Goal: Task Accomplishment & Management: Use online tool/utility

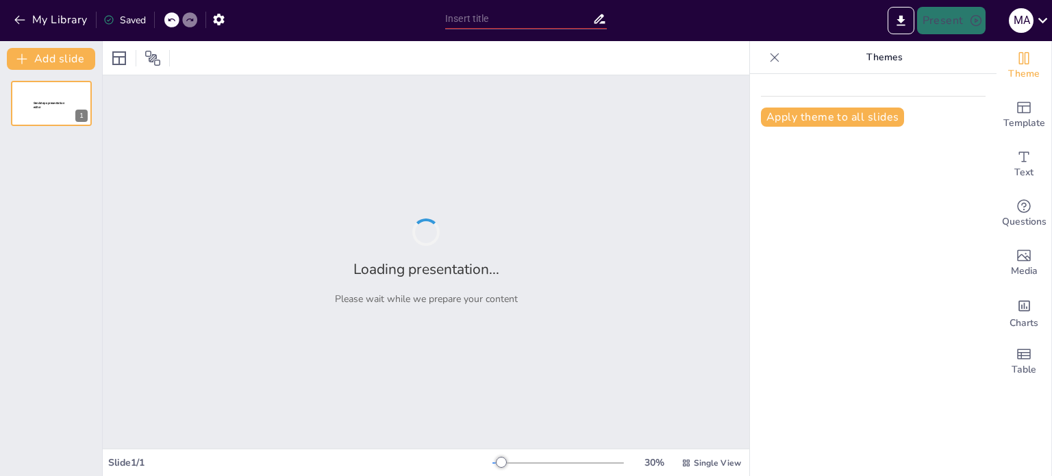
type input "العراق 2040: آفاق المستقبل"
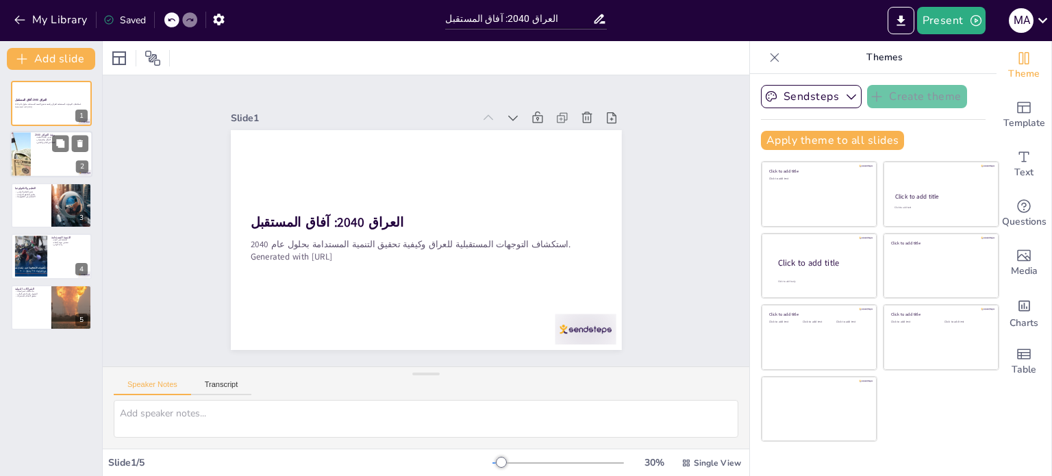
click at [52, 147] on button at bounding box center [60, 144] width 16 height 16
type textarea "يجب أن تكون البنية التحتية قوية وفعالة لدعم النمو الاقتصادي. تحسين الطرق والموا…"
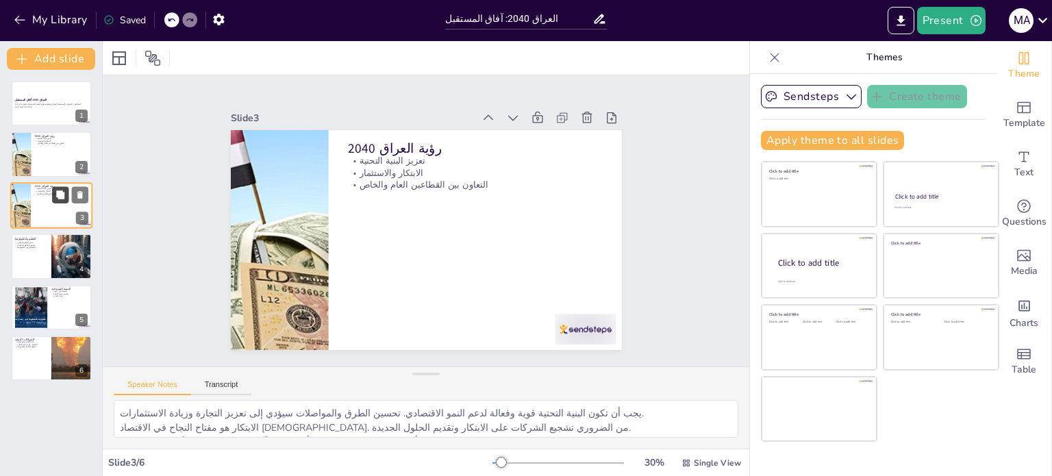
click at [55, 201] on button at bounding box center [60, 194] width 16 height 16
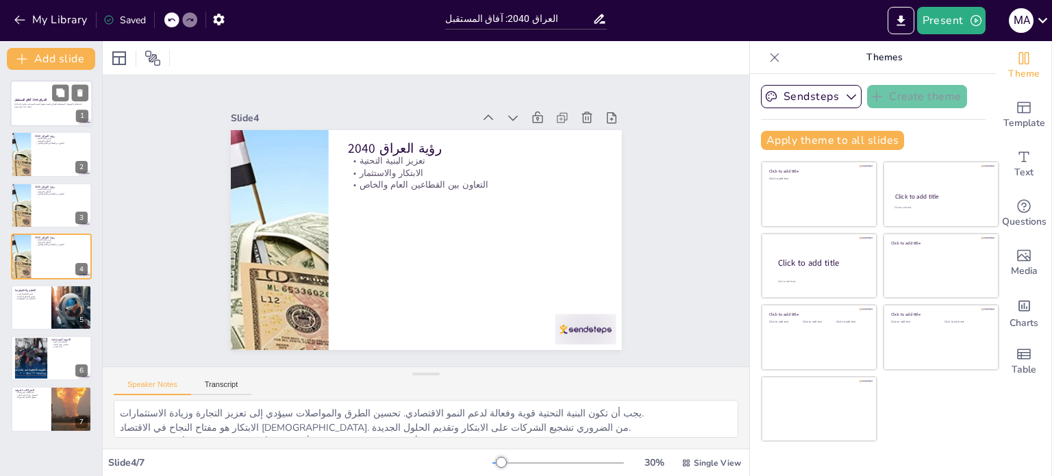
click at [51, 107] on p "Generated with [URL]" at bounding box center [51, 106] width 74 height 3
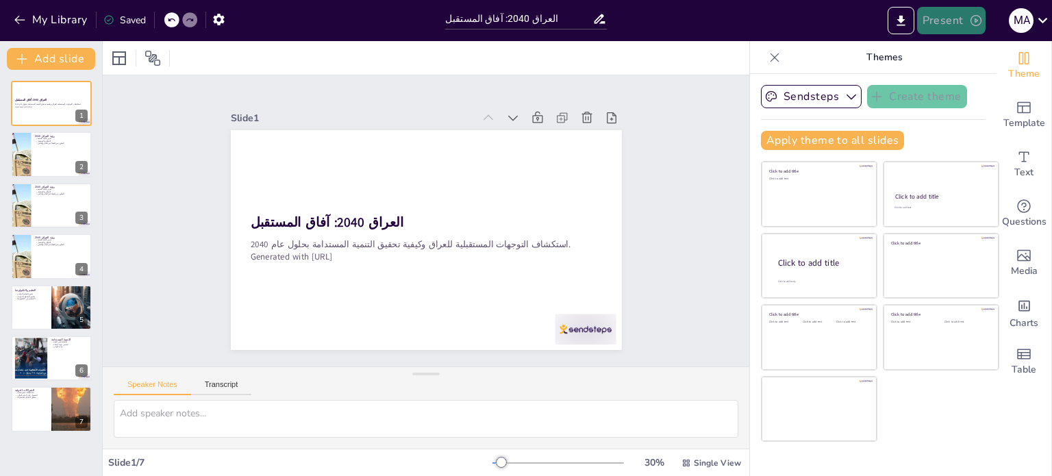
click at [955, 17] on button "Present" at bounding box center [951, 20] width 68 height 27
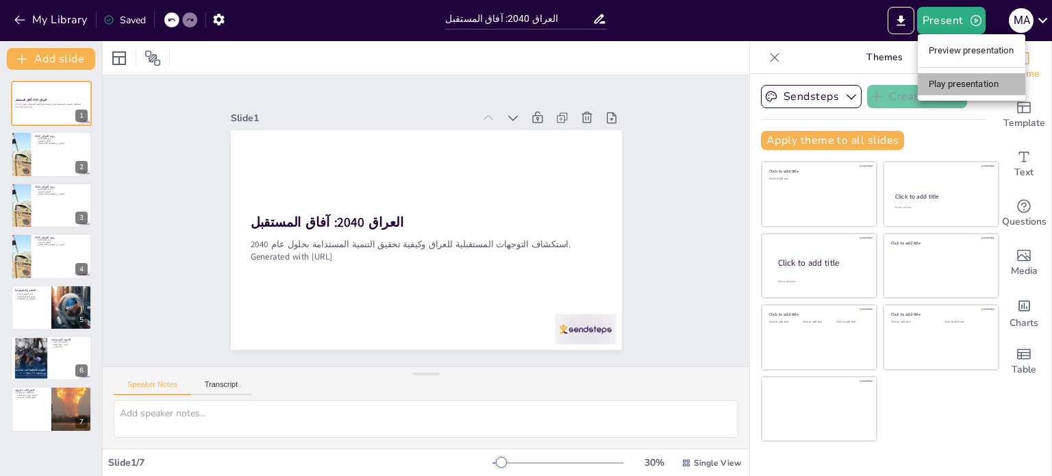
click at [959, 86] on li "Play presentation" at bounding box center [970, 84] width 107 height 22
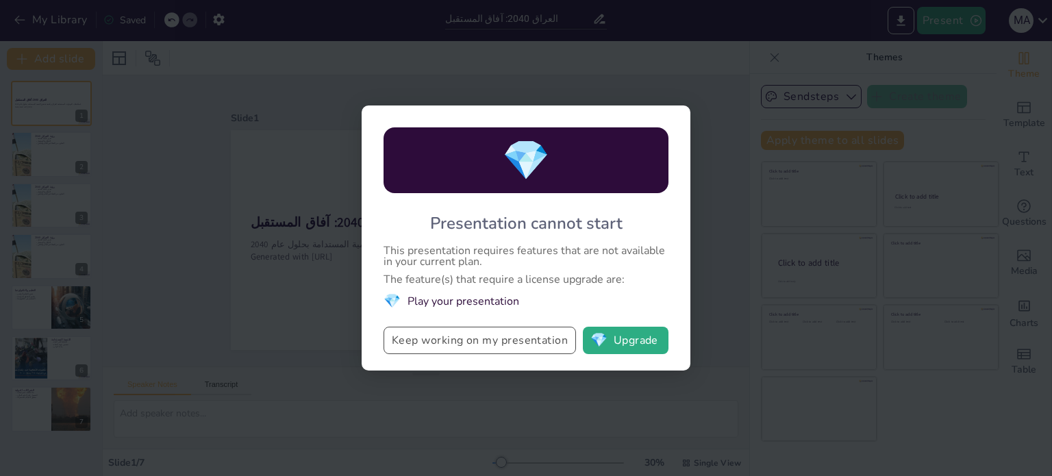
click at [459, 344] on button "Keep working on my presentation" at bounding box center [479, 340] width 192 height 27
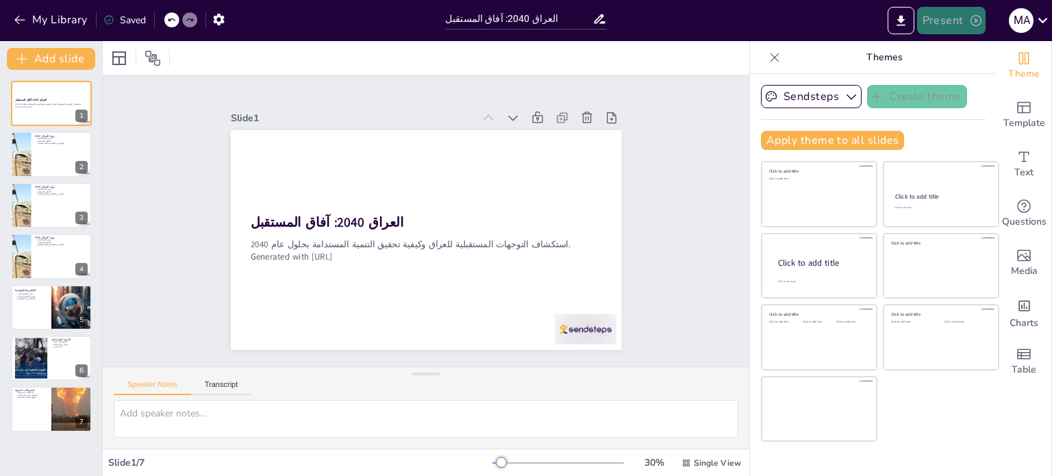
click at [949, 28] on button "Present" at bounding box center [951, 20] width 68 height 27
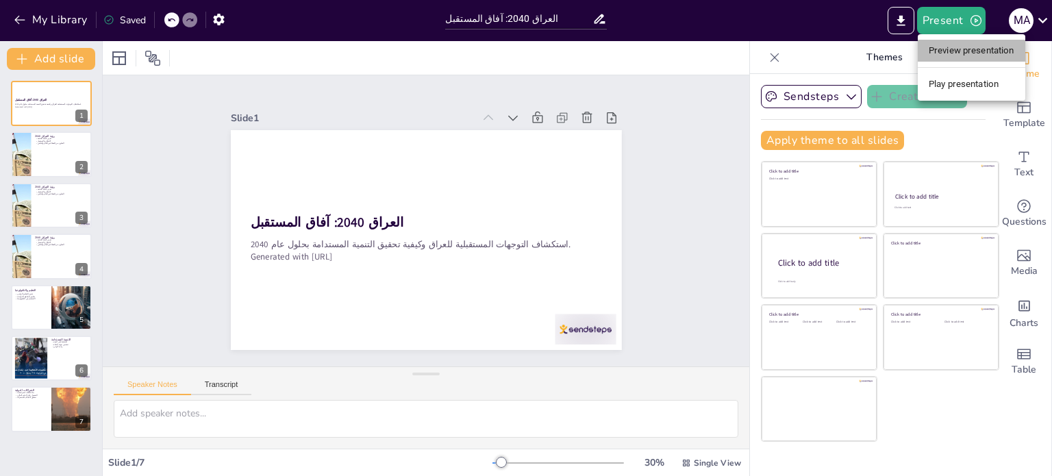
click at [952, 47] on li "Preview presentation" at bounding box center [970, 51] width 107 height 22
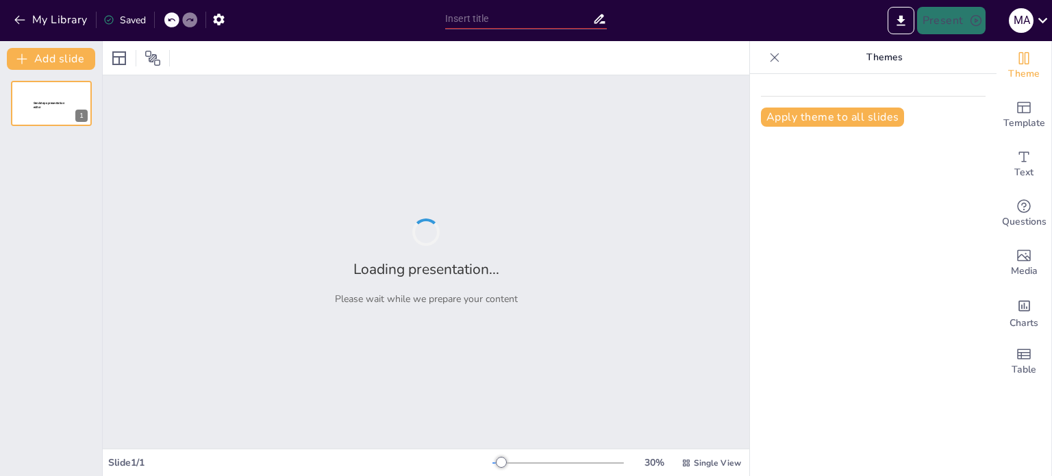
type input "العراق 2040: آفاق المستقبل"
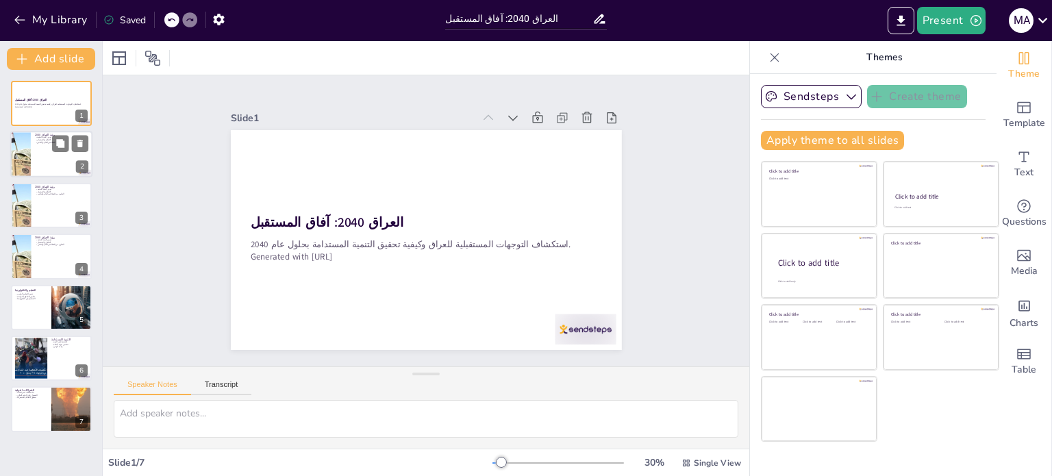
click at [30, 152] on div at bounding box center [20, 154] width 92 height 47
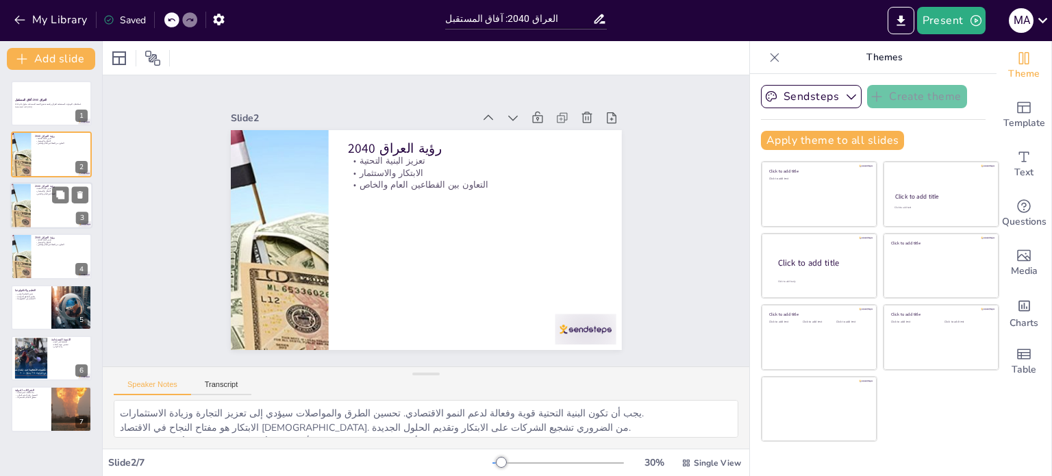
click at [29, 198] on div at bounding box center [20, 205] width 92 height 47
click at [33, 261] on div at bounding box center [51, 256] width 82 height 47
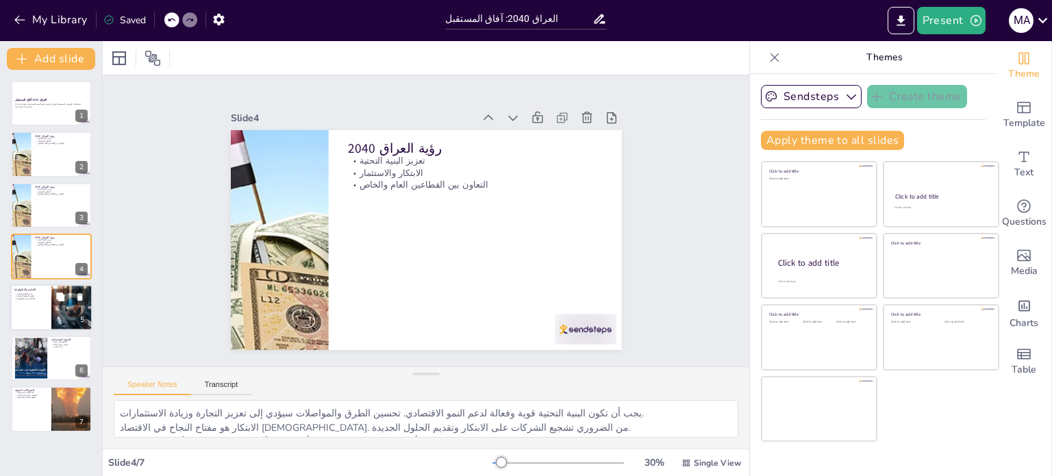
click at [33, 301] on div at bounding box center [51, 307] width 82 height 47
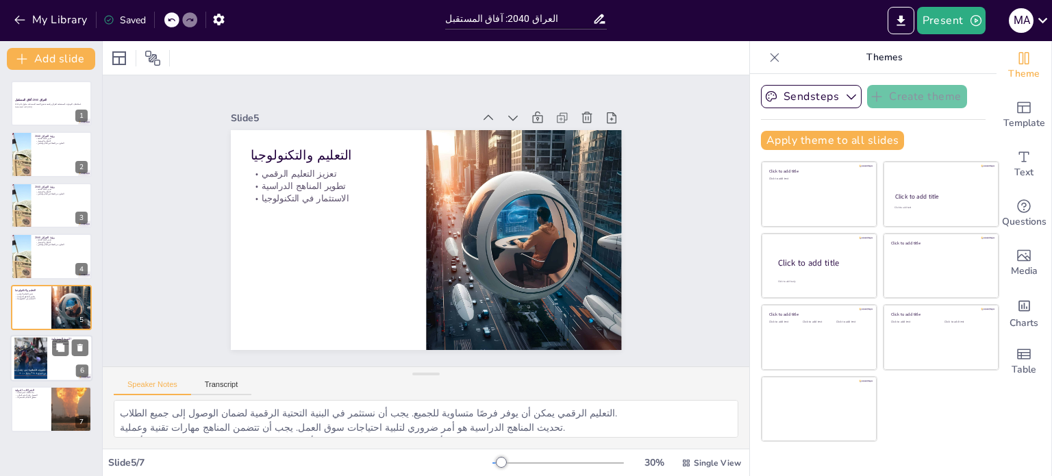
click at [24, 364] on div at bounding box center [30, 359] width 55 height 42
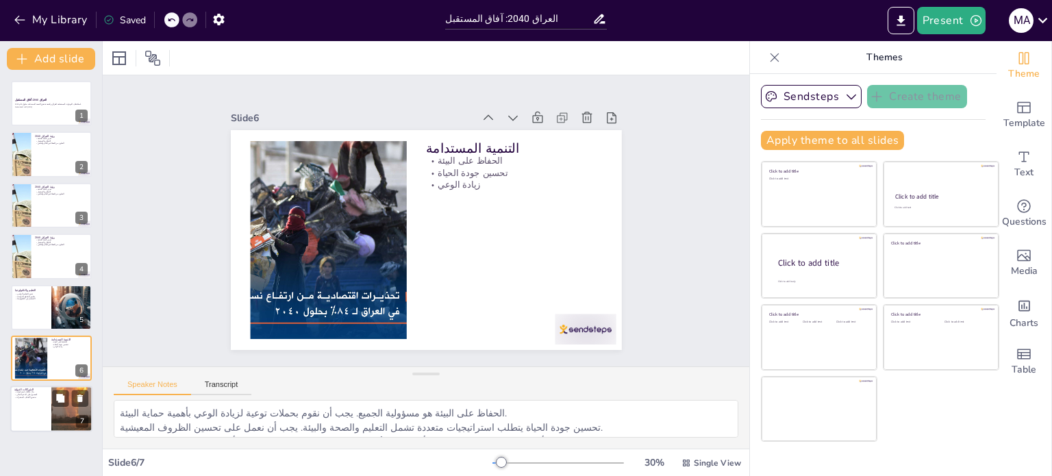
click at [25, 394] on p "الحصول على الدعم المالي" at bounding box center [30, 395] width 33 height 3
type textarea "بناء علاقات استراتيجية مع الدول الأخرى يمكن أن يفتح أبوابًا جديدة للتعاون. يجب …"
